Goal: Information Seeking & Learning: Learn about a topic

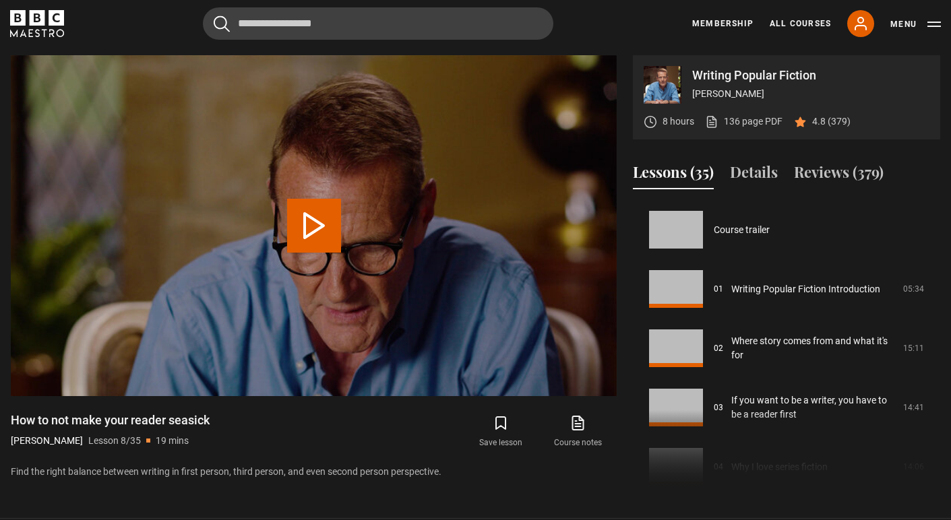
scroll to position [415, 0]
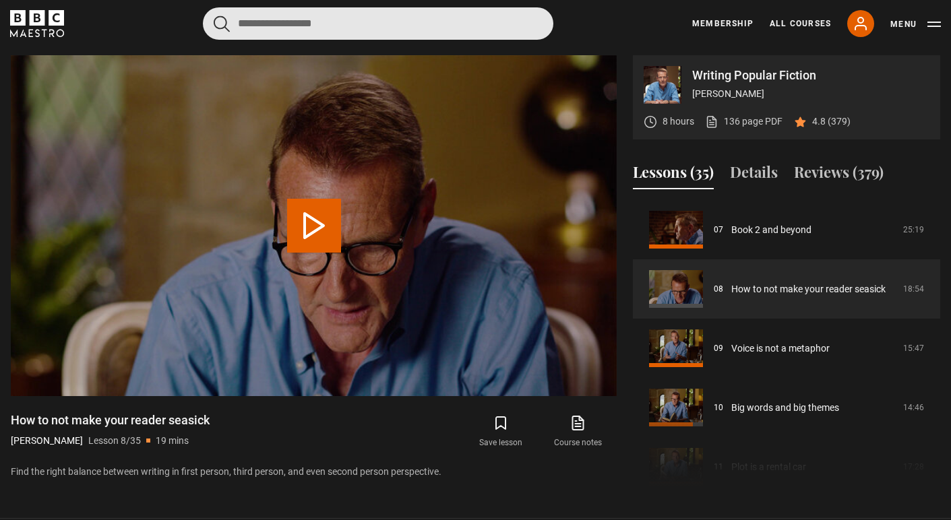
click at [341, 21] on input "Search" at bounding box center [378, 23] width 350 height 32
type input "*****"
click at [222, 23] on button "submit" at bounding box center [222, 24] width 16 height 17
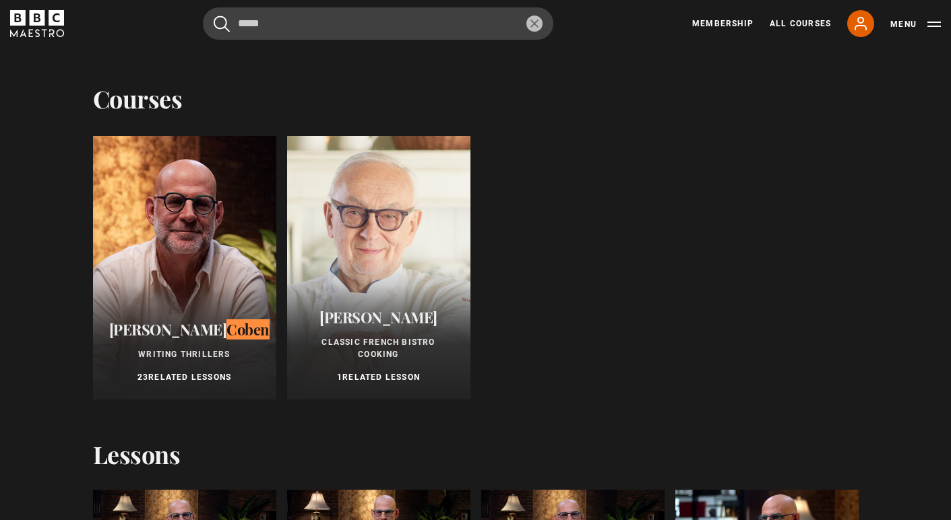
click at [164, 258] on div at bounding box center [184, 268] width 183 height 264
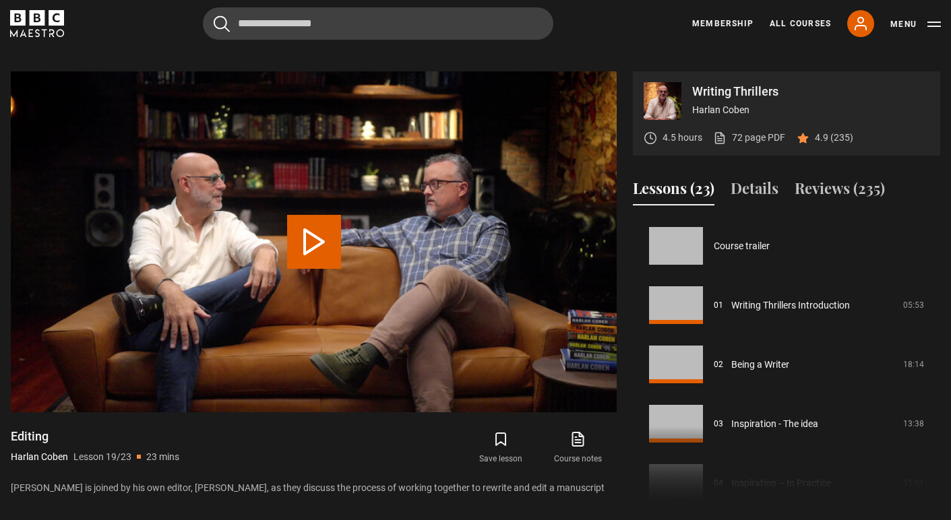
scroll to position [1068, 0]
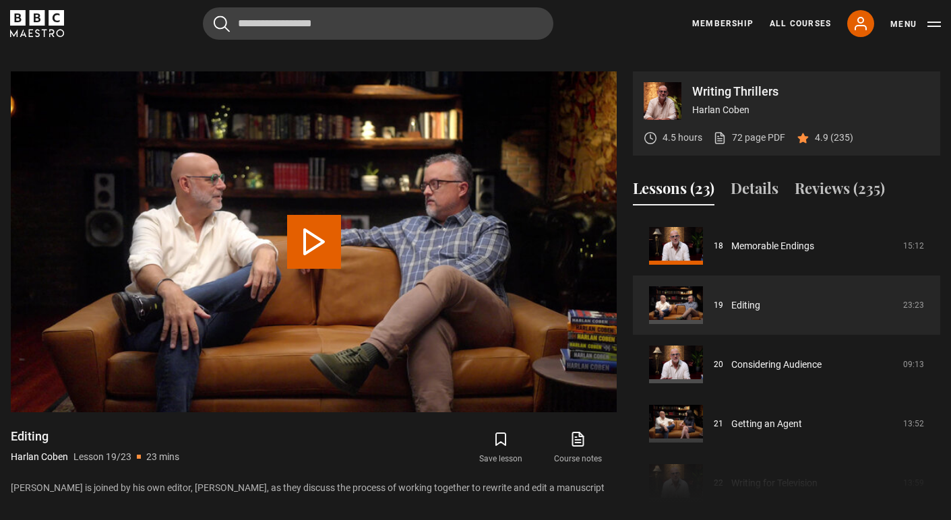
drag, startPoint x: 375, startPoint y: 16, endPoint x: 262, endPoint y: 444, distance: 442.7
click at [262, 444] on div "Editing Harlan Coben Lesson 19/23 23 mins" at bounding box center [162, 448] width 303 height 39
click at [313, 220] on button "Play Lesson Editing" at bounding box center [314, 242] width 54 height 54
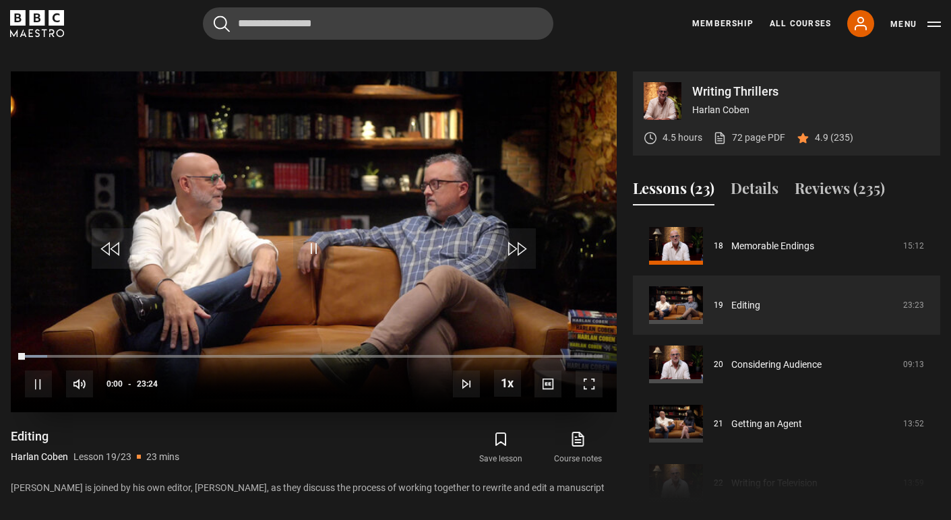
click at [588, 371] on span "Video Player" at bounding box center [589, 384] width 27 height 27
click at [594, 371] on span "Video Player" at bounding box center [589, 384] width 27 height 27
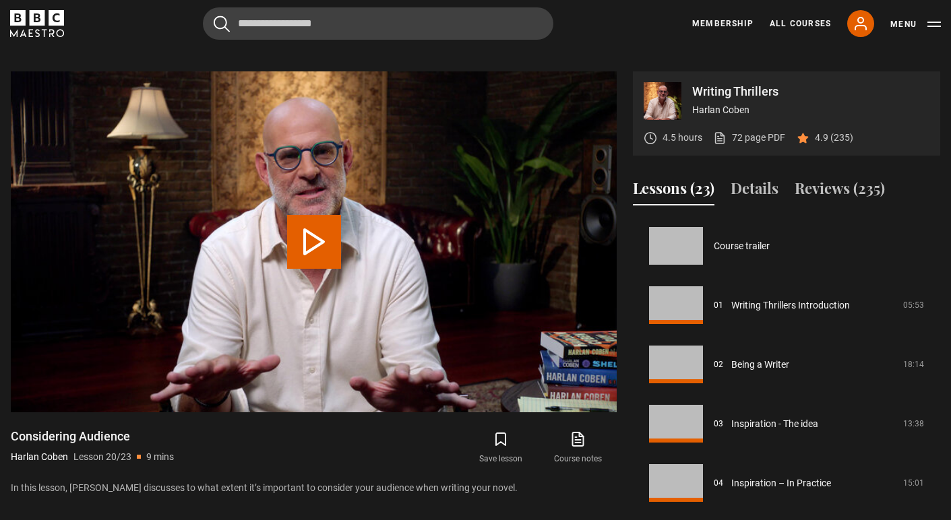
scroll to position [1127, 0]
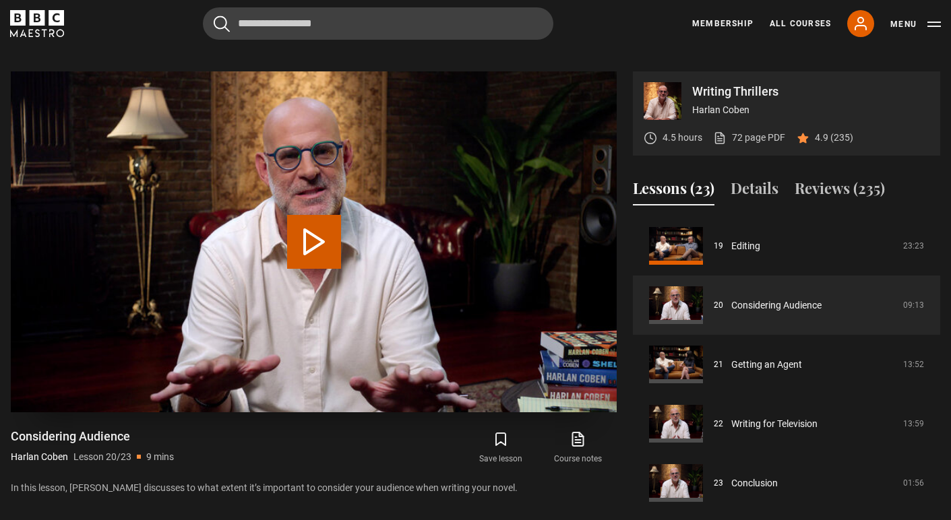
click at [324, 231] on button "Play Lesson Considering Audience" at bounding box center [314, 242] width 54 height 54
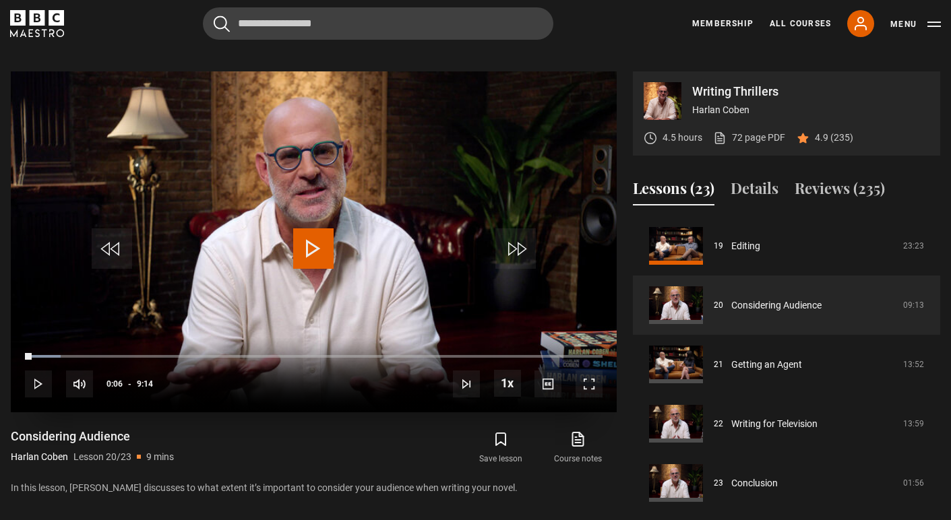
click at [324, 231] on span "Video Player" at bounding box center [313, 248] width 40 height 40
click at [586, 371] on span "Video Player" at bounding box center [589, 384] width 27 height 27
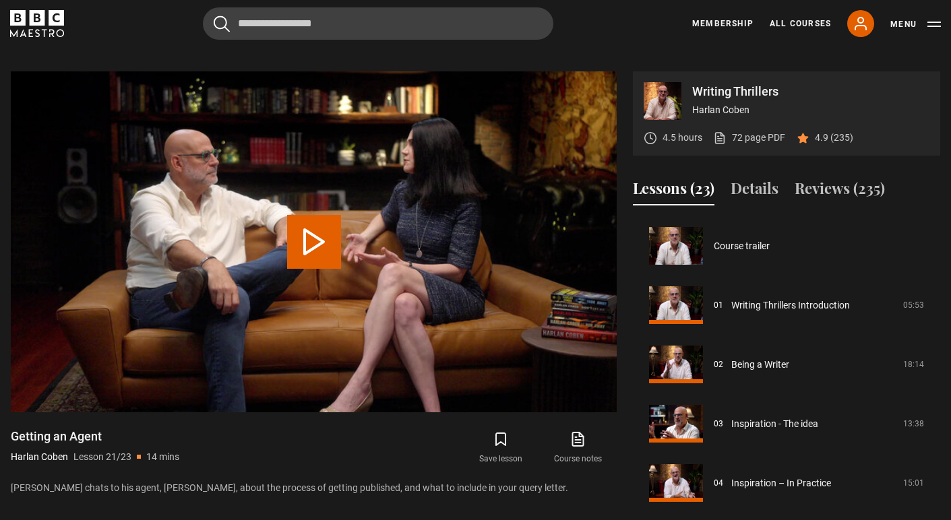
scroll to position [1132, 0]
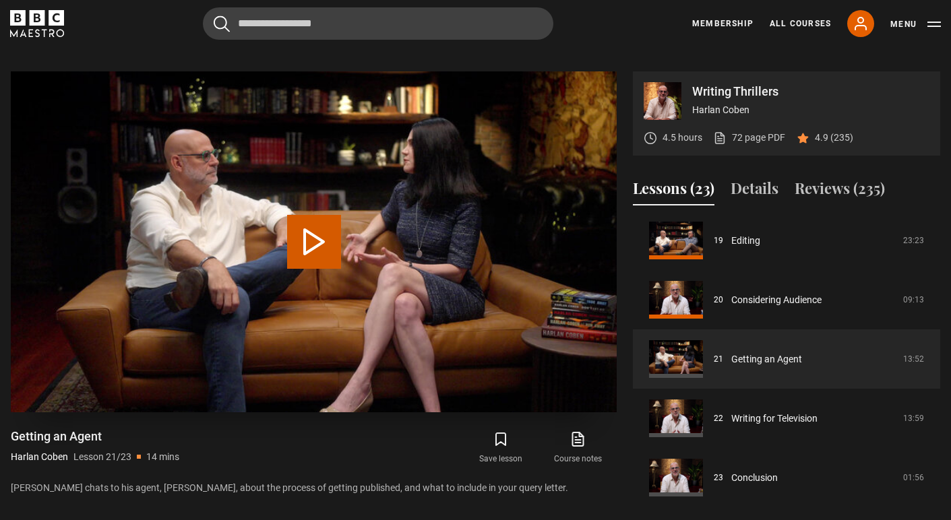
click at [321, 228] on button "Play Lesson Getting an Agent" at bounding box center [314, 242] width 54 height 54
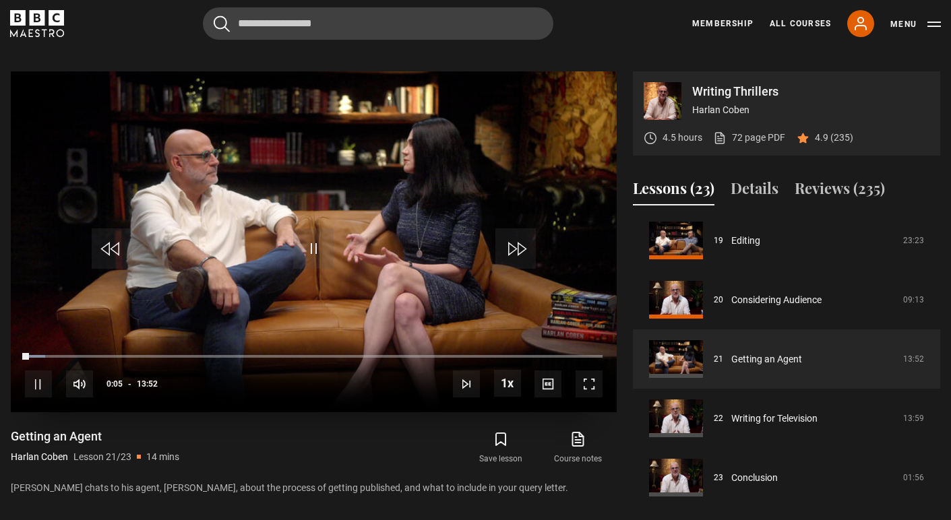
click at [592, 371] on span "Video Player" at bounding box center [589, 384] width 27 height 27
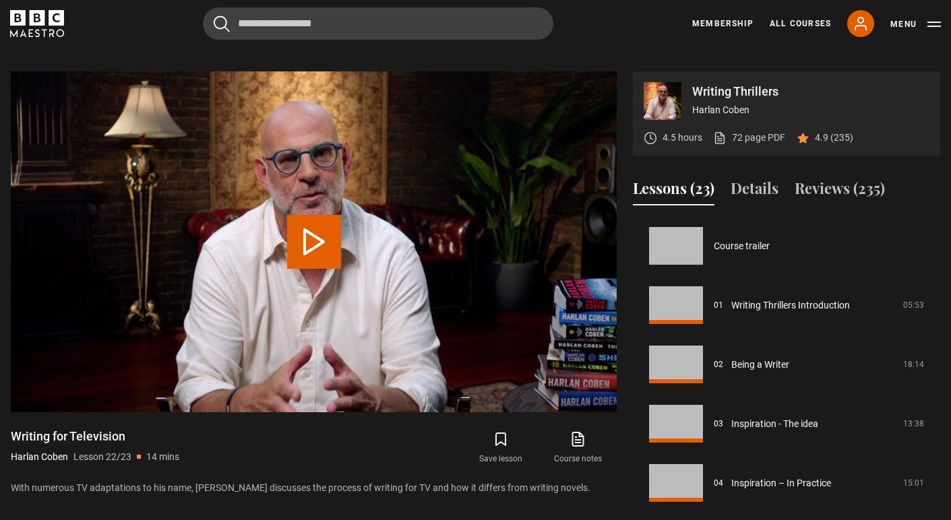
scroll to position [1132, 0]
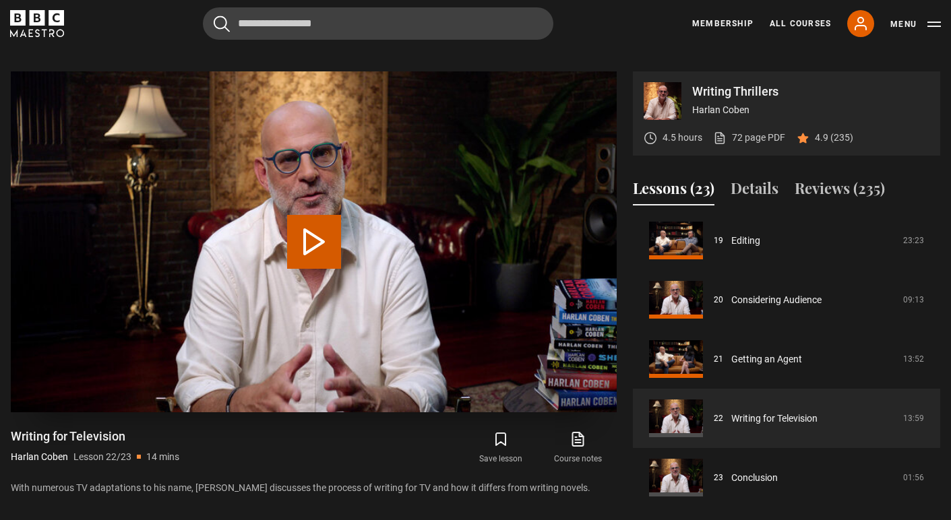
click at [303, 234] on button "Play Lesson Writing for Television" at bounding box center [314, 242] width 54 height 54
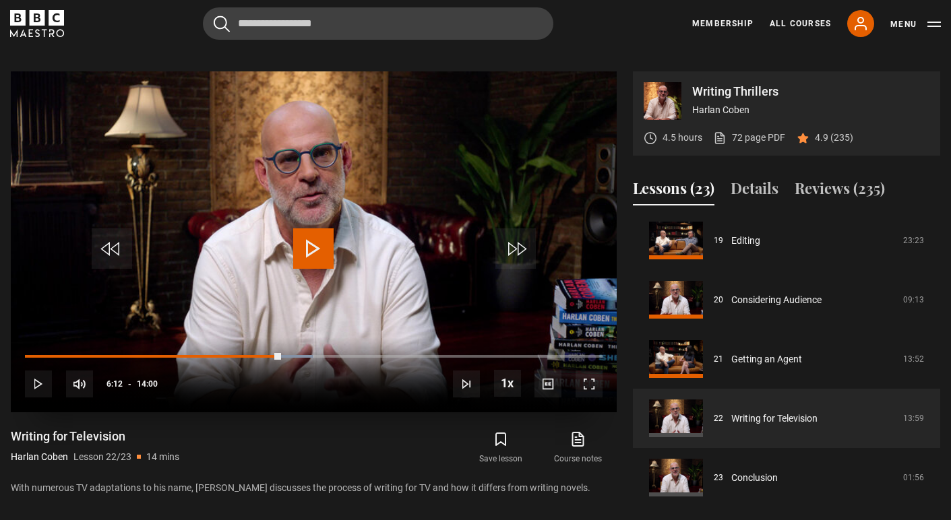
click at [319, 228] on span "Video Player" at bounding box center [313, 248] width 40 height 40
click at [592, 371] on span "Video Player" at bounding box center [589, 384] width 27 height 27
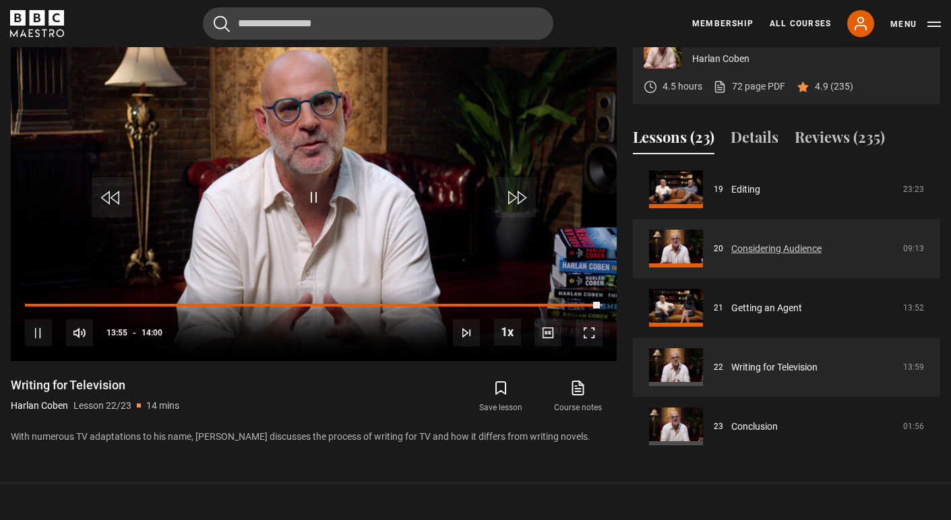
scroll to position [593, 0]
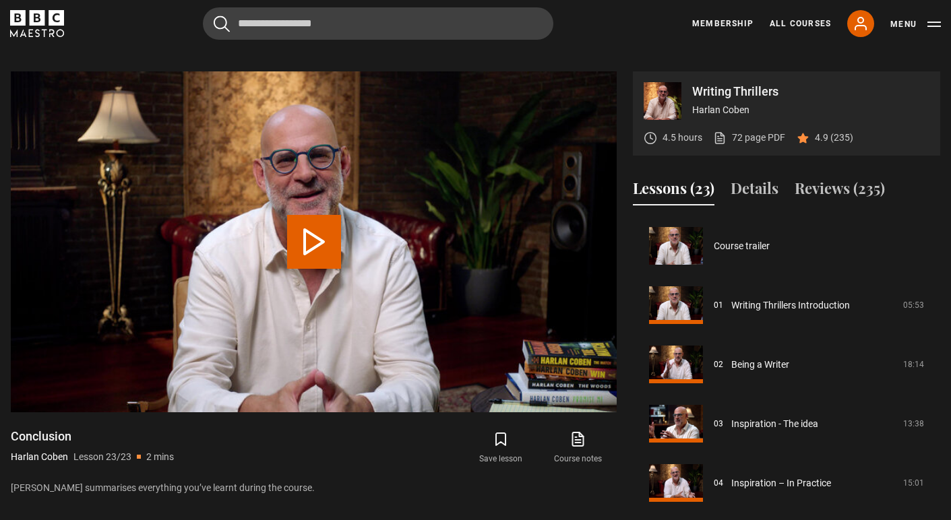
scroll to position [1132, 0]
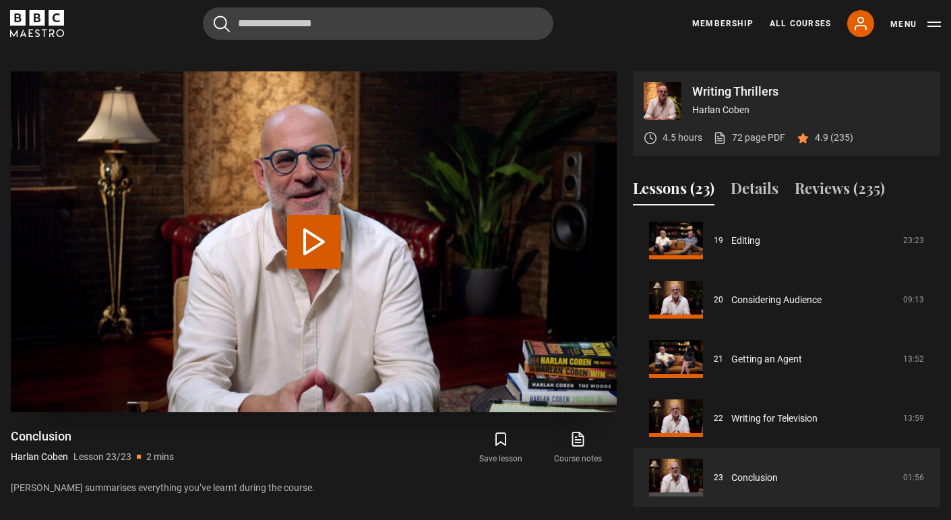
click at [301, 230] on button "Play Lesson Conclusion" at bounding box center [314, 242] width 54 height 54
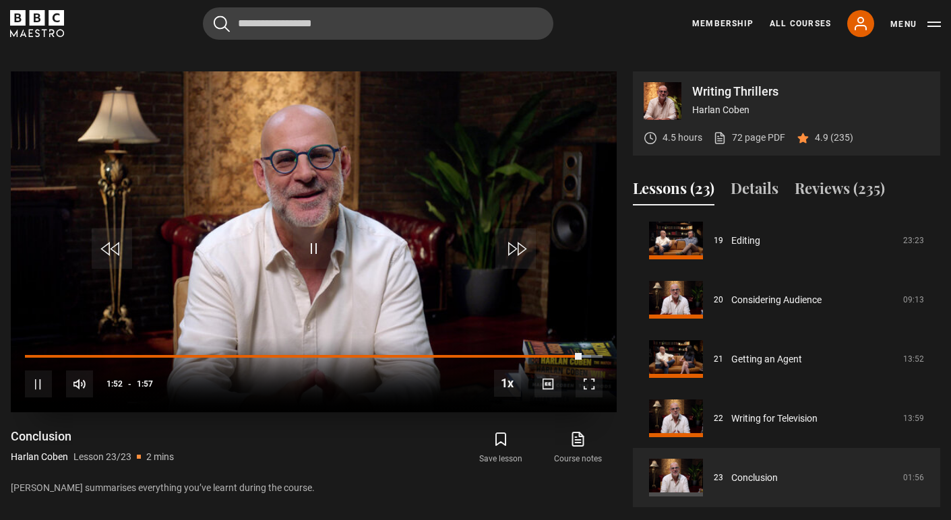
click at [319, 235] on span "Video Player" at bounding box center [313, 248] width 40 height 40
